Goal: Transaction & Acquisition: Purchase product/service

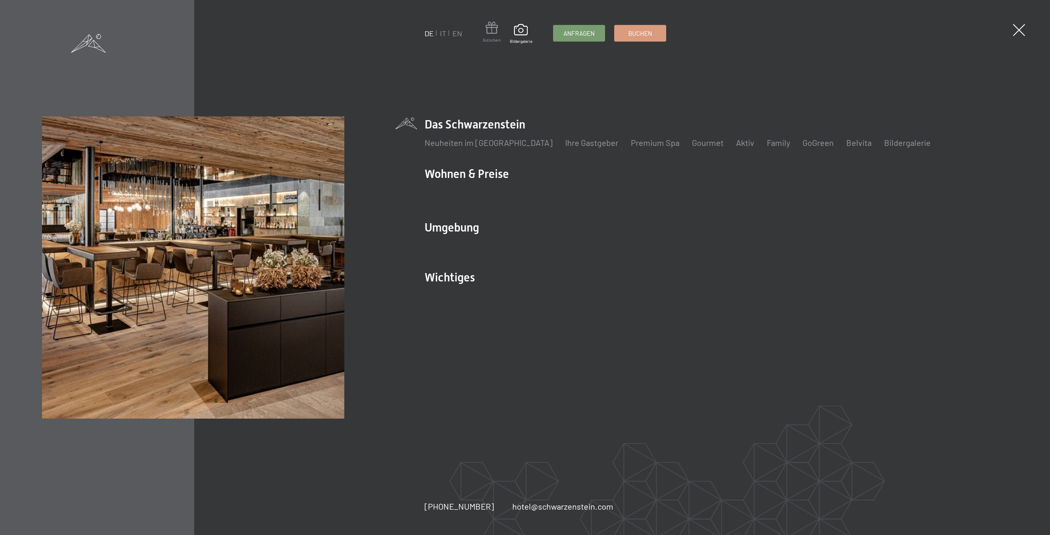
click at [493, 34] on span at bounding box center [492, 29] width 18 height 15
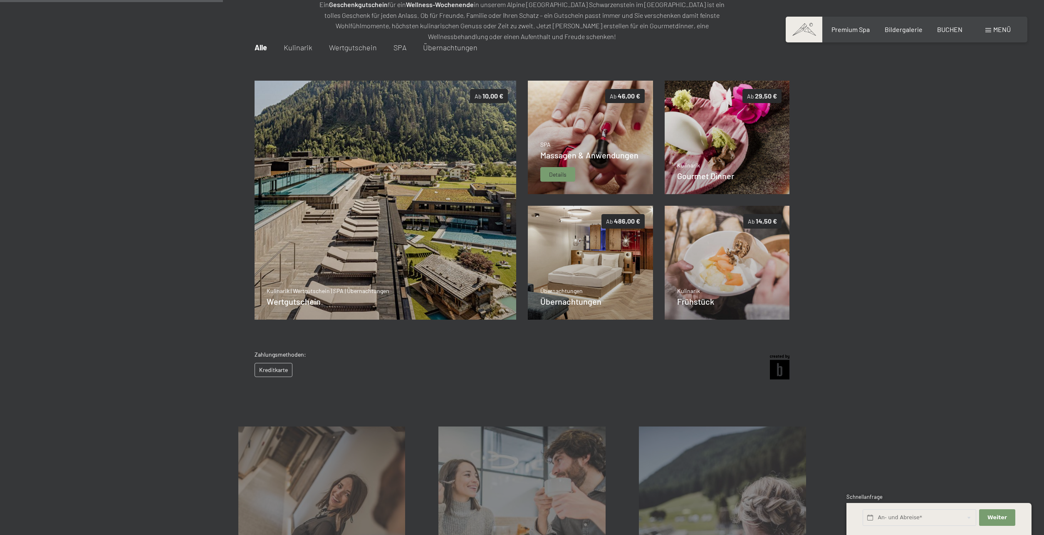
click at [573, 153] on span "Massagen & Anwendungen" at bounding box center [589, 155] width 98 height 10
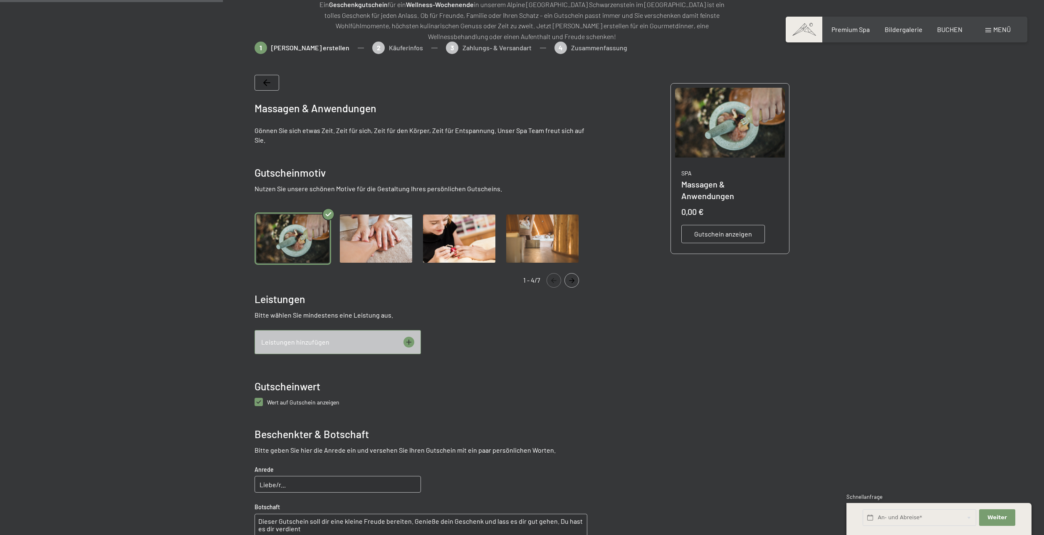
click at [412, 343] on icon at bounding box center [409, 342] width 11 height 11
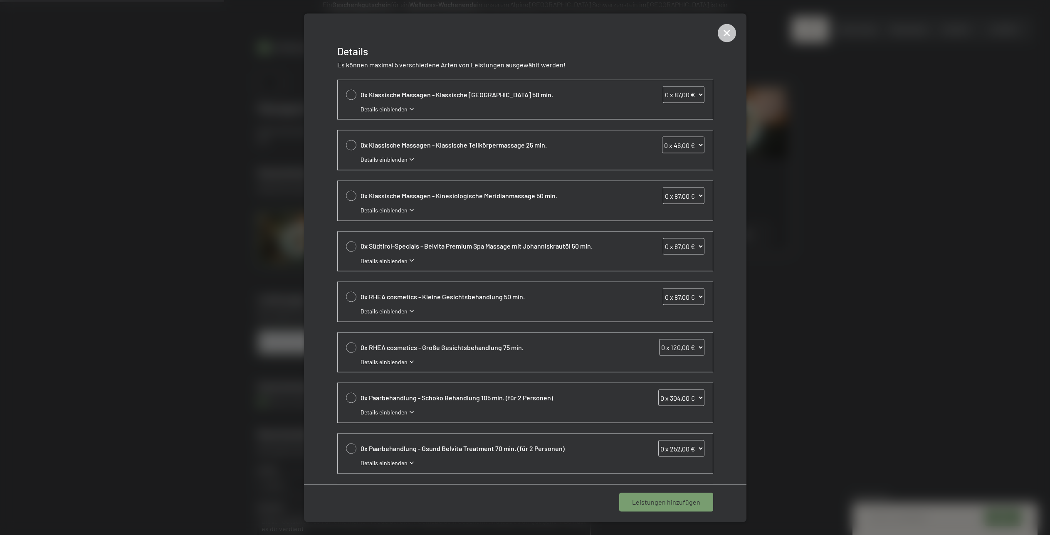
click at [347, 397] on div at bounding box center [351, 398] width 10 height 10
select select "1"
click at [350, 348] on div at bounding box center [351, 347] width 10 height 10
select select "1"
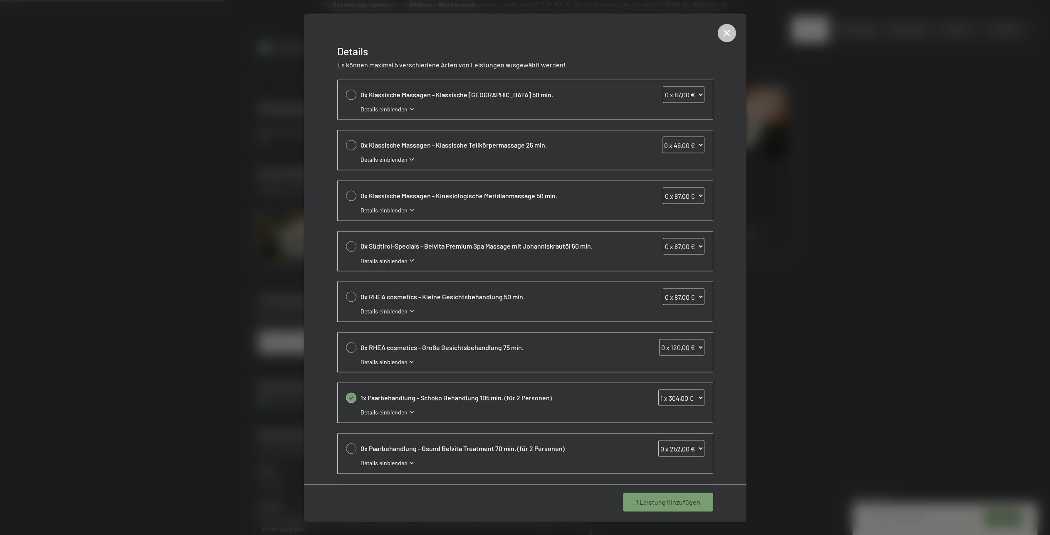
select select "1"
click at [355, 296] on div at bounding box center [351, 297] width 10 height 10
select select "1"
click at [652, 506] on span "3 Leistungen hinzufügen" at bounding box center [664, 502] width 73 height 9
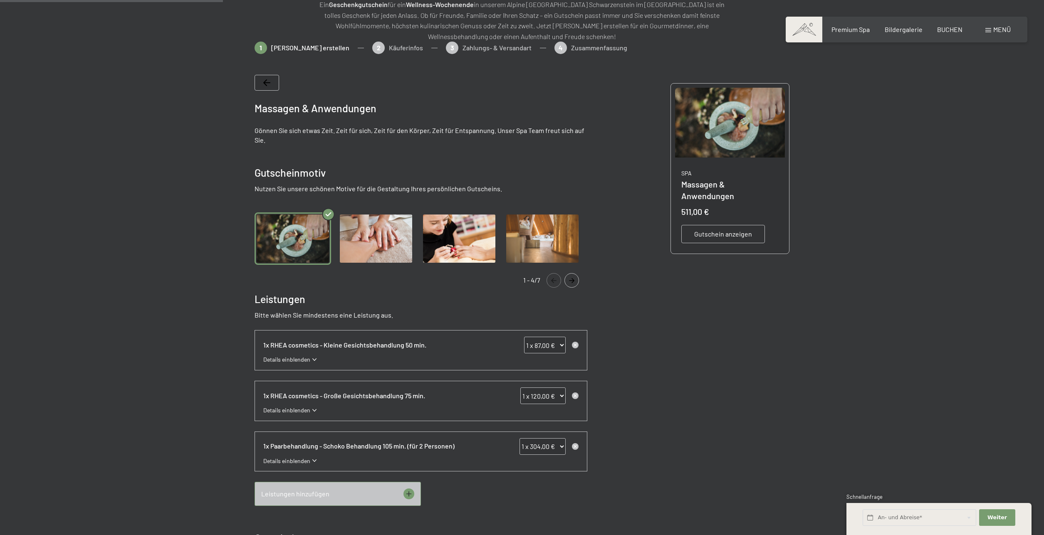
click at [738, 137] on img at bounding box center [730, 123] width 110 height 70
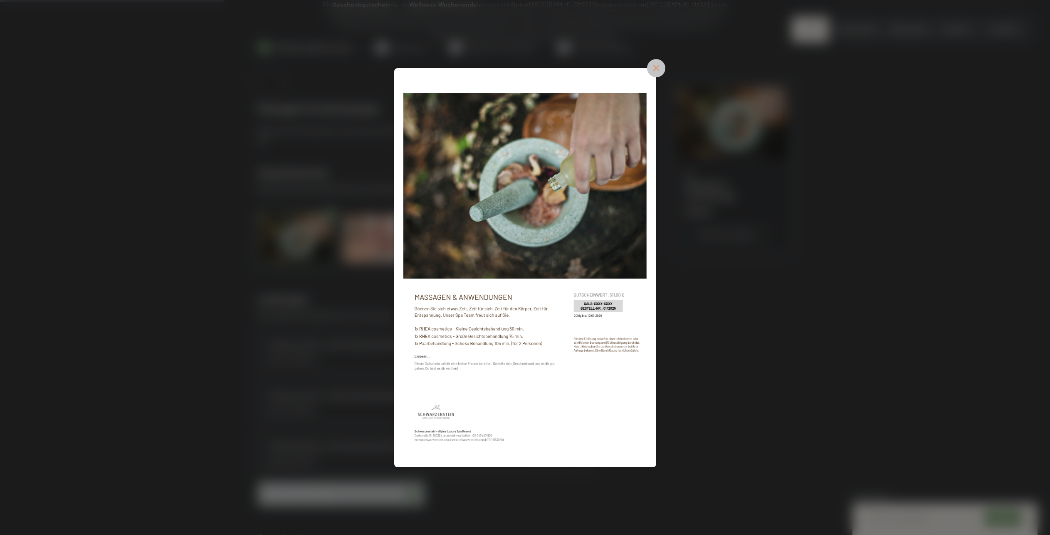
click at [660, 69] on icon at bounding box center [656, 68] width 18 height 18
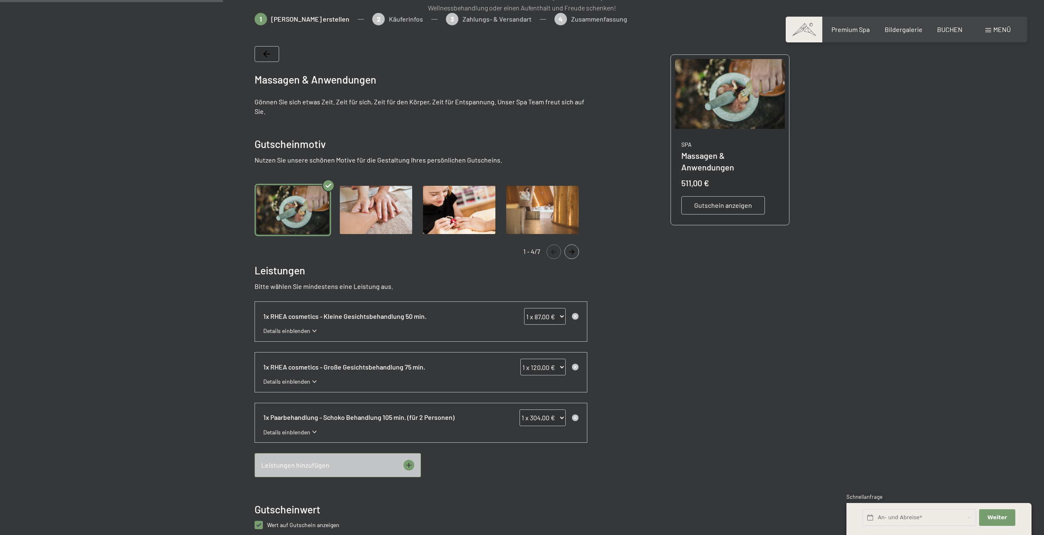
scroll to position [171, 0]
